Goal: Information Seeking & Learning: Check status

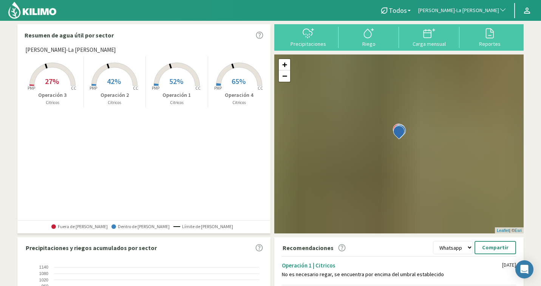
click at [472, 6] on button "[PERSON_NAME]-La [PERSON_NAME]" at bounding box center [462, 10] width 96 height 17
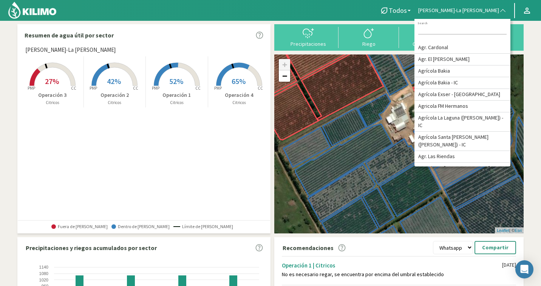
click at [474, 30] on input at bounding box center [462, 30] width 88 height 8
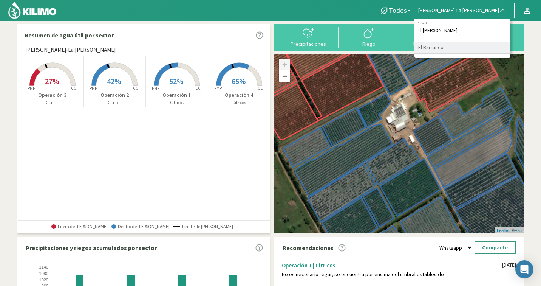
type input "el barr"
click at [474, 43] on li "El Barranco" at bounding box center [462, 48] width 96 height 12
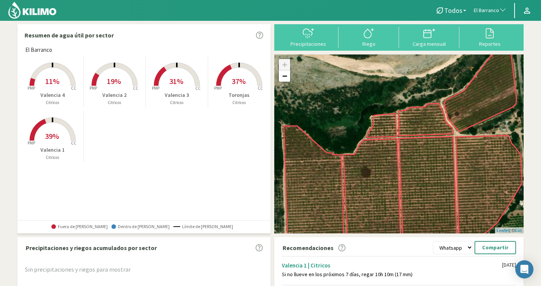
click at [482, 8] on span "El Barranco" at bounding box center [486, 11] width 25 height 8
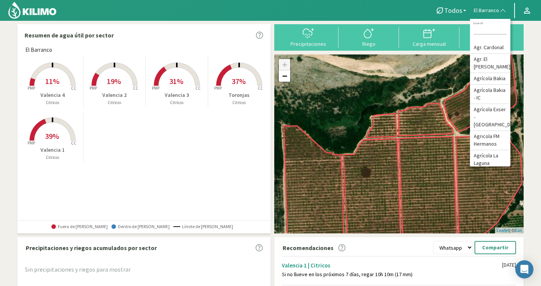
click at [486, 31] on input at bounding box center [490, 30] width 33 height 8
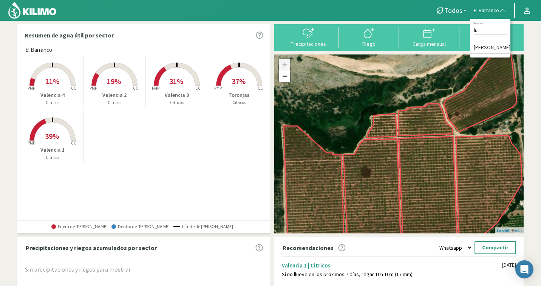
type input "[PERSON_NAME]"
click at [502, 43] on li "[PERSON_NAME]" at bounding box center [490, 48] width 40 height 12
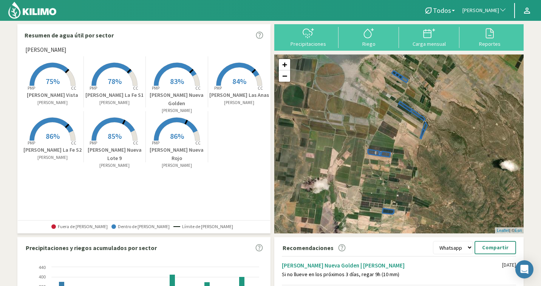
click at [228, 87] on rect at bounding box center [239, 86] width 60 height 60
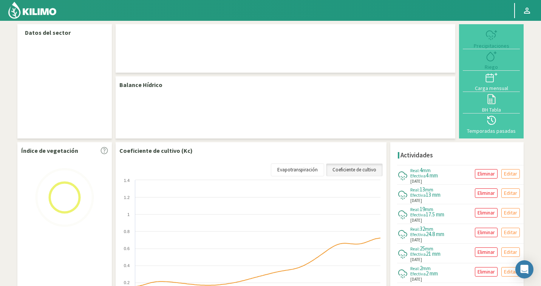
select select "211: Object"
select select "2: Object"
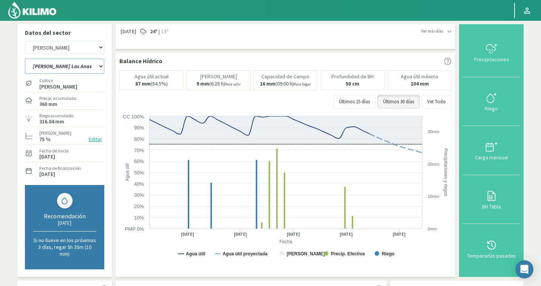
click at [63, 65] on select "[PERSON_NAME] La Fe S1 [PERSON_NAME] La Fe S2 [PERSON_NAME] Las [PERSON_NAME] L…" at bounding box center [64, 66] width 79 height 15
click at [494, 194] on icon at bounding box center [491, 196] width 12 height 12
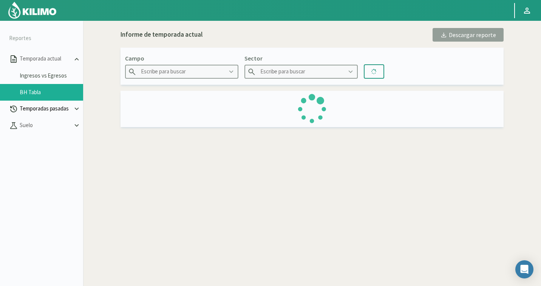
type input "[PERSON_NAME]"
type input "[PERSON_NAME] Las Anas"
click at [32, 125] on p "Suelo" at bounding box center [45, 125] width 54 height 9
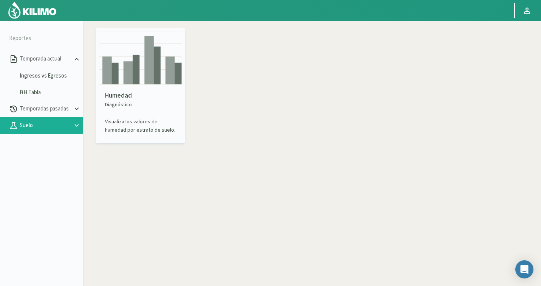
click at [130, 94] on p "Humedad" at bounding box center [140, 96] width 71 height 10
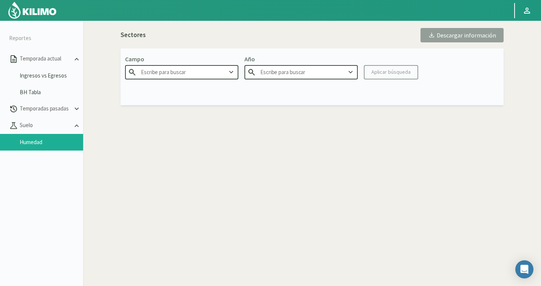
type input "Agr. Cardonal"
click at [163, 70] on input "Agr. Cardonal" at bounding box center [181, 72] width 113 height 14
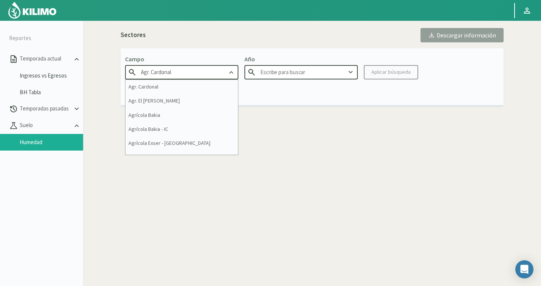
type input "2025"
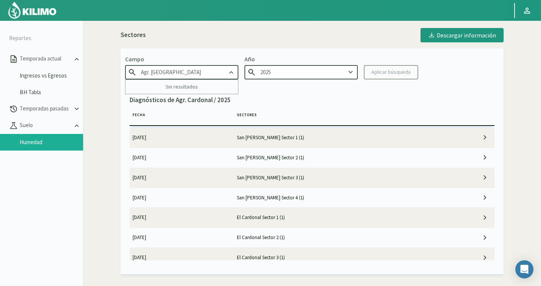
drag, startPoint x: 187, startPoint y: 73, endPoint x: 113, endPoint y: 70, distance: 74.1
click at [113, 70] on div "Sectores Descargar información Campo Agr. [GEOGRAPHIC_DATA] Sin resultados Año …" at bounding box center [312, 149] width 450 height 250
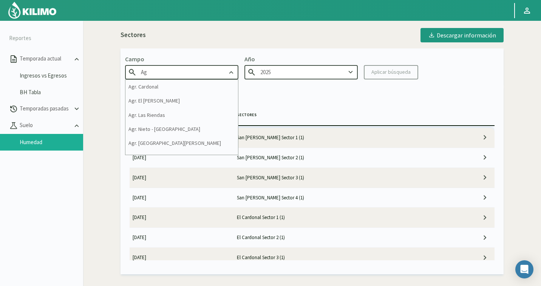
type input "A"
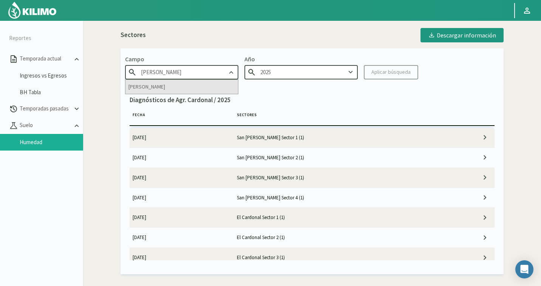
click at [146, 84] on div "[PERSON_NAME]" at bounding box center [181, 87] width 113 height 14
type input "[PERSON_NAME]"
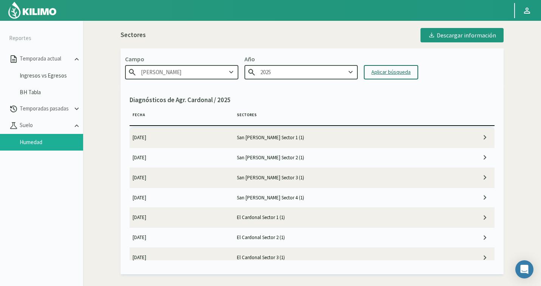
click at [376, 67] on button "Aplicar búsqueda" at bounding box center [391, 72] width 54 height 14
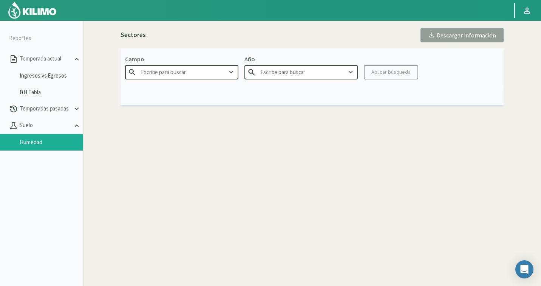
type input "[PERSON_NAME]"
type input "2025"
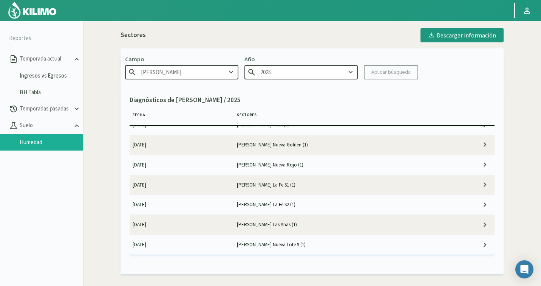
scroll to position [43, 0]
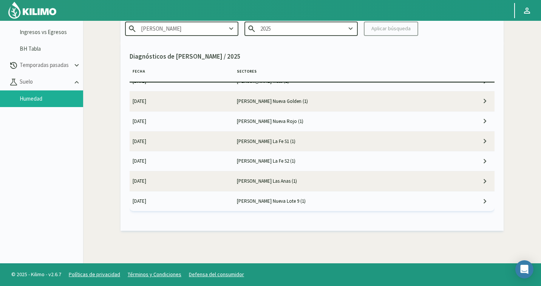
click at [287, 181] on td "[PERSON_NAME] Las Anas (1)" at bounding box center [338, 181] width 208 height 20
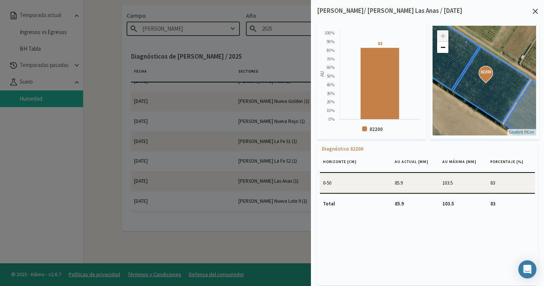
click at [536, 12] on icon at bounding box center [535, 11] width 5 height 5
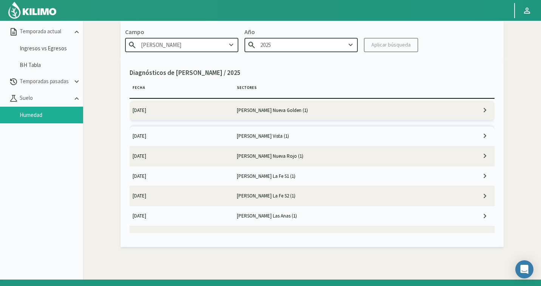
scroll to position [0, 0]
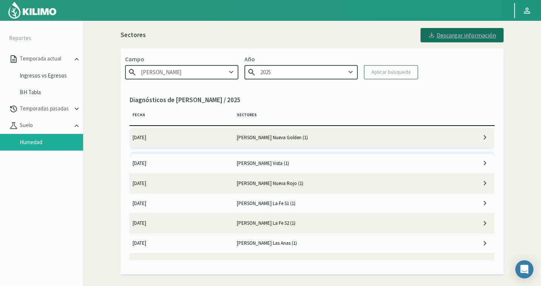
click at [458, 32] on div "Descargar información" at bounding box center [462, 35] width 68 height 8
click at [268, 71] on input "2025" at bounding box center [300, 72] width 113 height 14
click at [401, 100] on p "Diagnósticos de [PERSON_NAME] / 2025" at bounding box center [312, 100] width 365 height 10
click at [26, 16] on img at bounding box center [32, 10] width 49 height 18
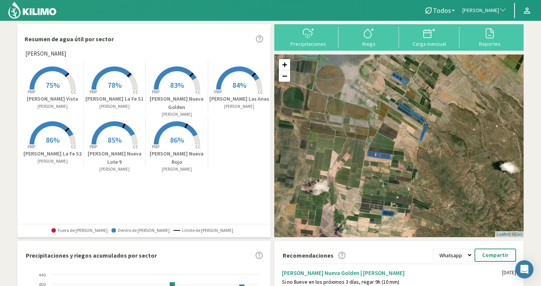
click at [491, 7] on span "[PERSON_NAME]" at bounding box center [480, 11] width 37 height 8
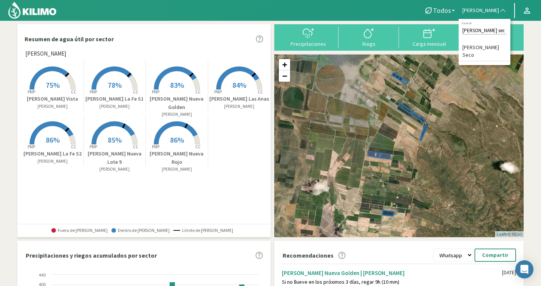
type input "[PERSON_NAME] seco"
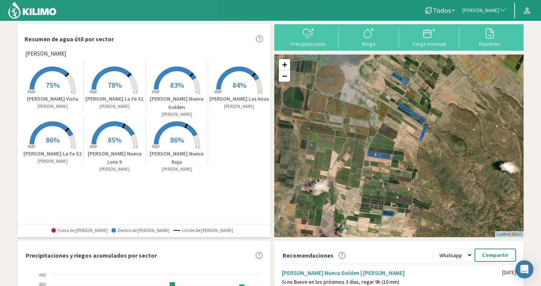
click at [489, 7] on span "[PERSON_NAME]" at bounding box center [480, 11] width 37 height 8
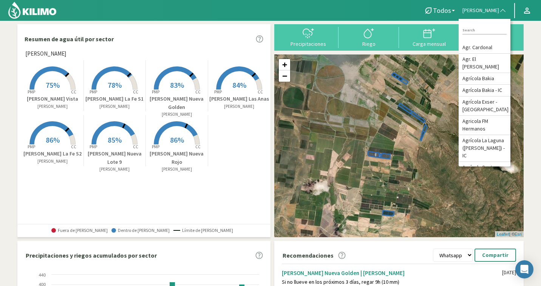
click at [489, 7] on span "[PERSON_NAME]" at bounding box center [480, 11] width 37 height 8
click at [489, 35] on div "Search" at bounding box center [485, 31] width 52 height 16
click at [488, 27] on input at bounding box center [484, 30] width 44 height 8
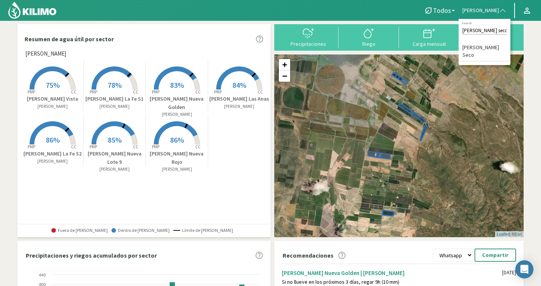
type input "[PERSON_NAME] seco"
click at [506, 44] on li "[PERSON_NAME] Seco" at bounding box center [485, 51] width 52 height 19
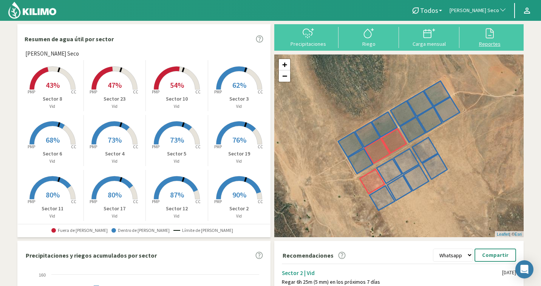
click at [482, 35] on div at bounding box center [490, 33] width 56 height 12
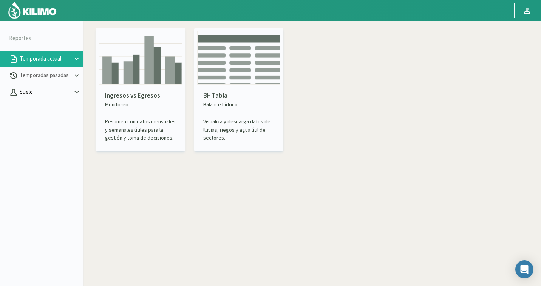
click at [34, 86] on button "Suelo" at bounding box center [41, 92] width 83 height 17
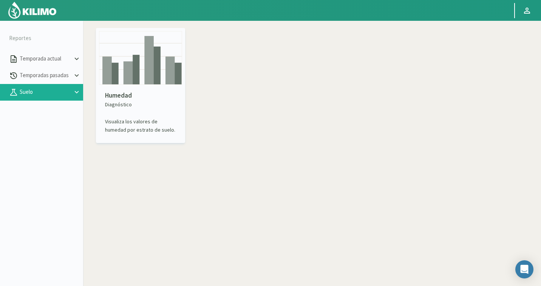
click at [143, 95] on p "Humedad" at bounding box center [140, 96] width 71 height 10
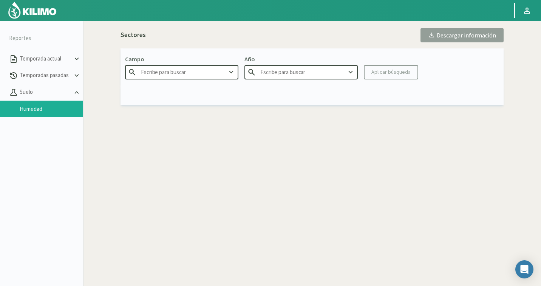
click at [175, 75] on input "text" at bounding box center [181, 72] width 113 height 14
type input "Agr. Cardonal"
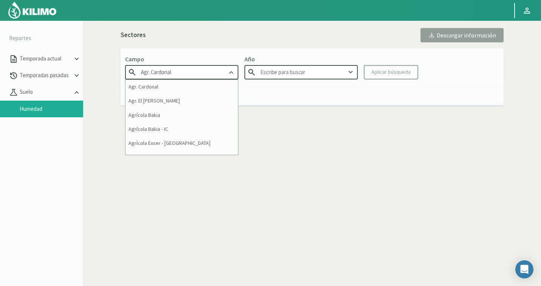
type input "2025"
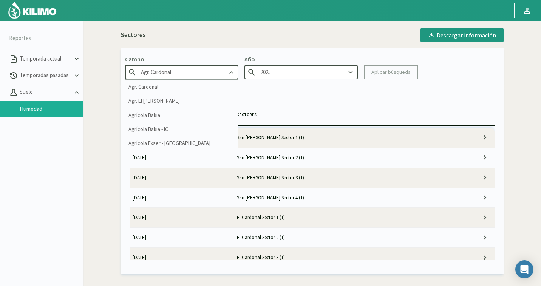
drag, startPoint x: 175, startPoint y: 75, endPoint x: 105, endPoint y: 64, distance: 71.5
click at [105, 64] on div "Sectores Descargar información Campo Agr. Cardonal Agr. Cardonal Agr. El [PERSO…" at bounding box center [312, 149] width 450 height 250
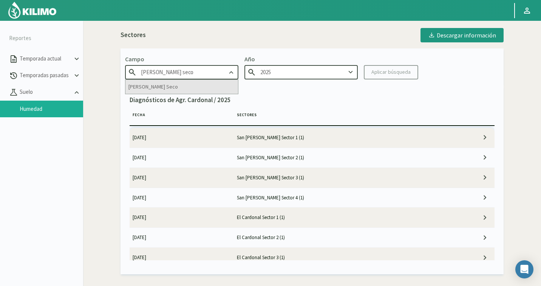
click at [177, 85] on div "[PERSON_NAME] Seco" at bounding box center [181, 87] width 113 height 14
type input "[PERSON_NAME] Seco"
type input "2024"
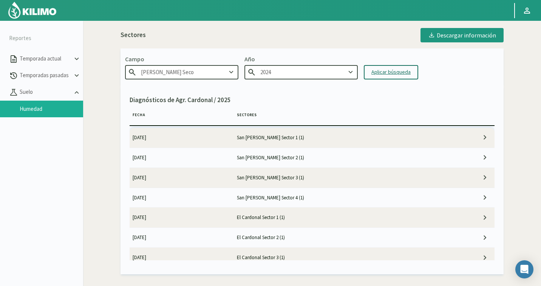
click at [382, 66] on button "Aplicar búsqueda" at bounding box center [391, 72] width 54 height 14
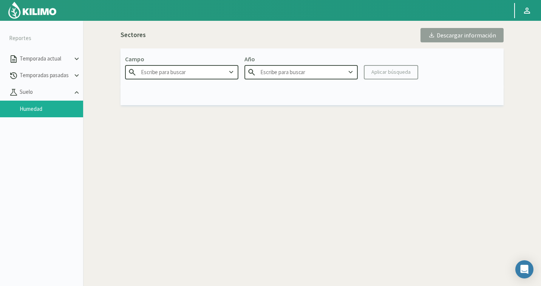
type input "[PERSON_NAME] Seco"
type input "2024"
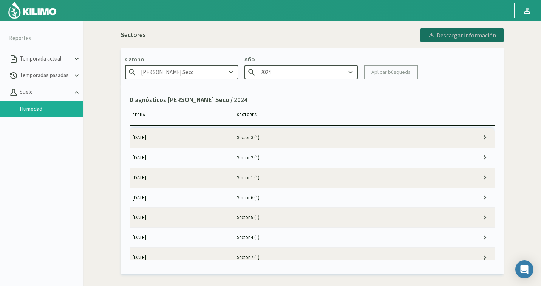
click at [452, 30] on button "Descargar información" at bounding box center [461, 35] width 83 height 14
